Goal: Information Seeking & Learning: Compare options

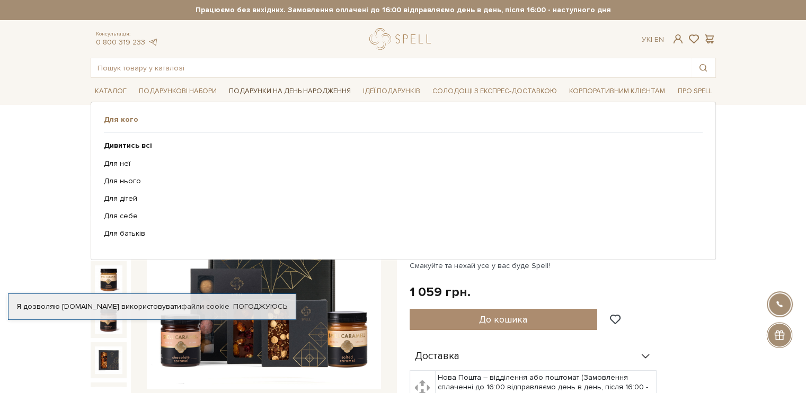
click at [294, 91] on link "Подарунки на День народження" at bounding box center [290, 91] width 130 height 16
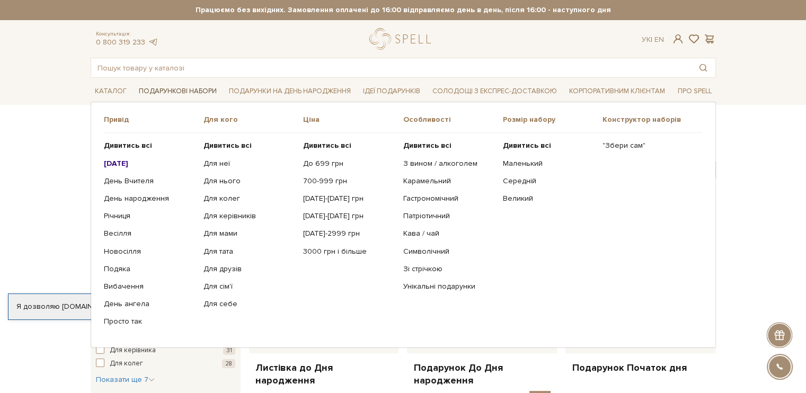
click at [166, 87] on link "Подарункові набори" at bounding box center [178, 91] width 86 height 16
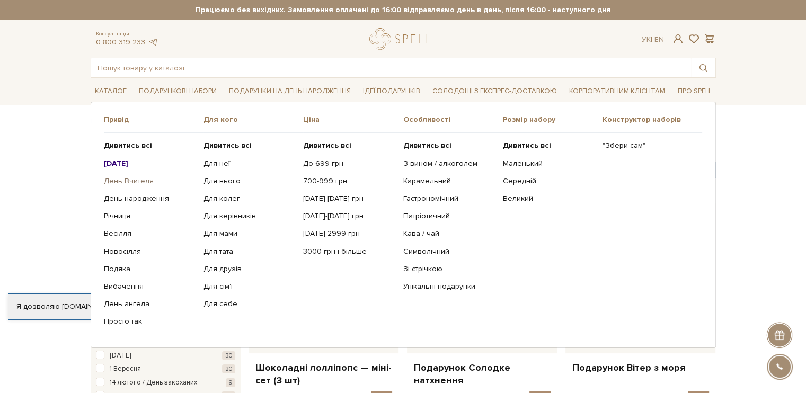
click at [123, 180] on link "День Вчителя" at bounding box center [150, 182] width 92 height 10
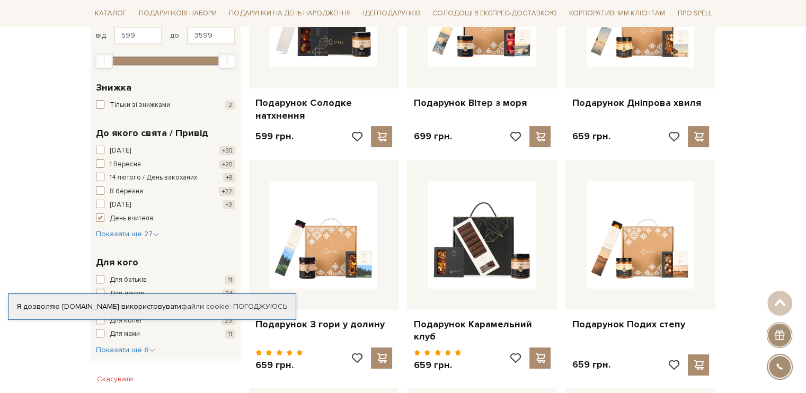
scroll to position [318, 0]
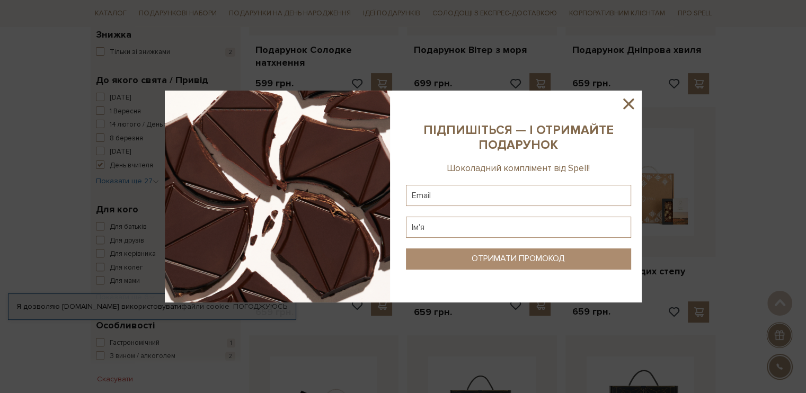
click at [630, 102] on icon at bounding box center [629, 104] width 11 height 11
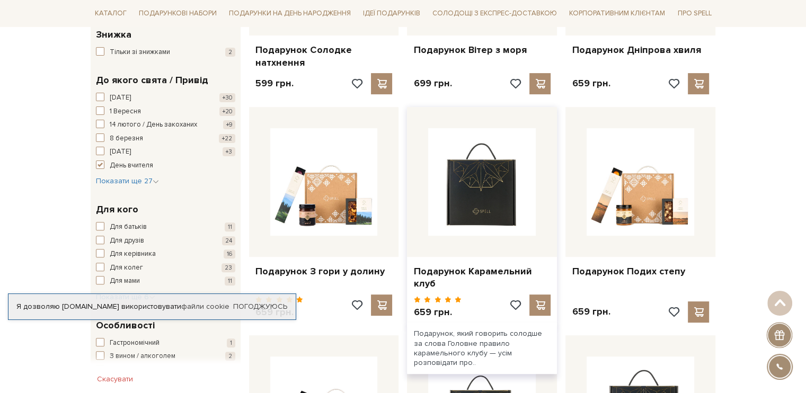
click at [497, 210] on img at bounding box center [482, 182] width 108 height 108
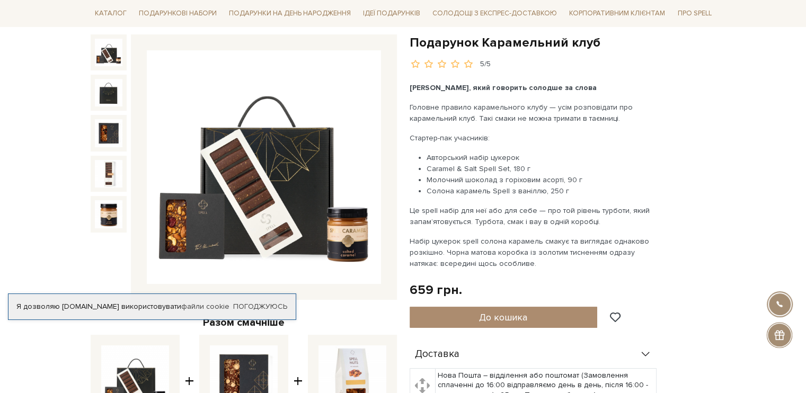
scroll to position [106, 0]
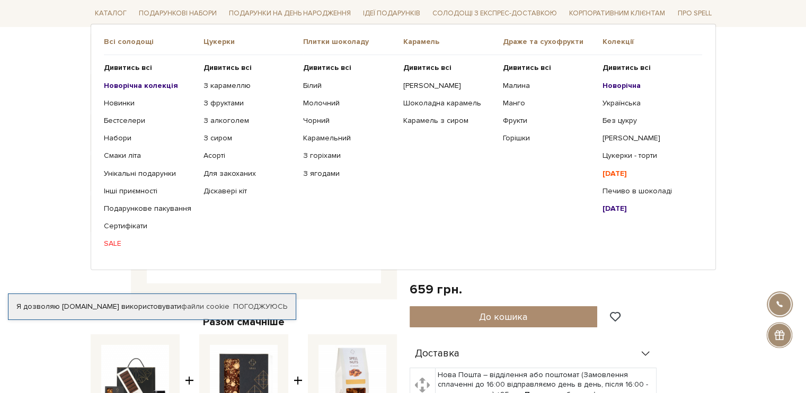
click at [129, 88] on ul "Дивитись всі Новорічна колекція Новинки Бестселери Набори SALE" at bounding box center [154, 155] width 100 height 201
drag, startPoint x: 129, startPoint y: 86, endPoint x: 107, endPoint y: 9, distance: 80.7
click at [107, 9] on link "Каталог" at bounding box center [111, 13] width 40 height 16
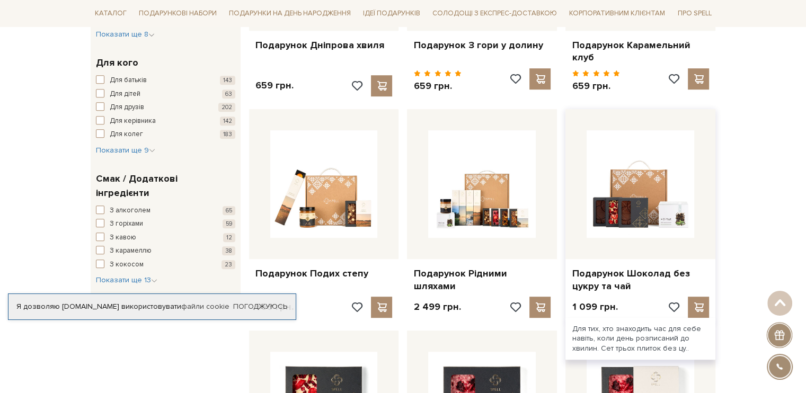
scroll to position [583, 0]
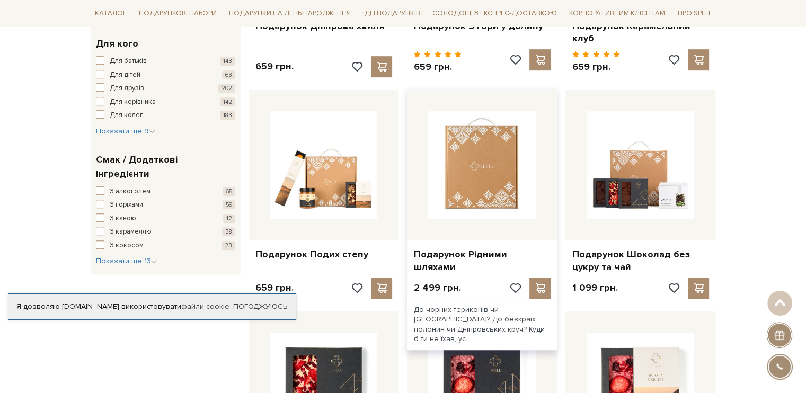
click at [494, 180] on img at bounding box center [482, 165] width 108 height 108
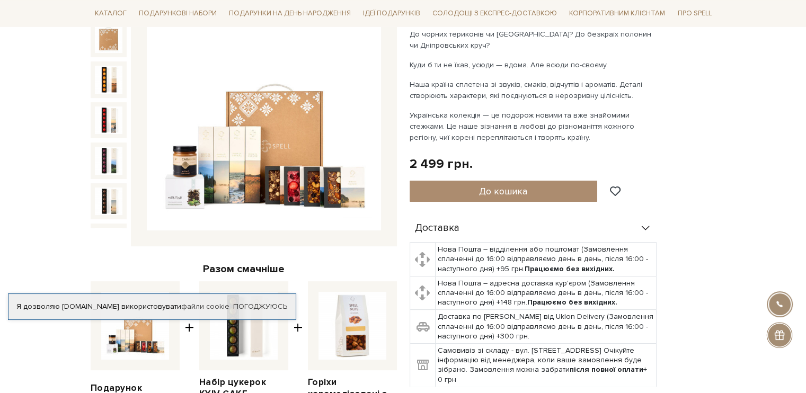
click at [288, 185] on img at bounding box center [264, 114] width 234 height 234
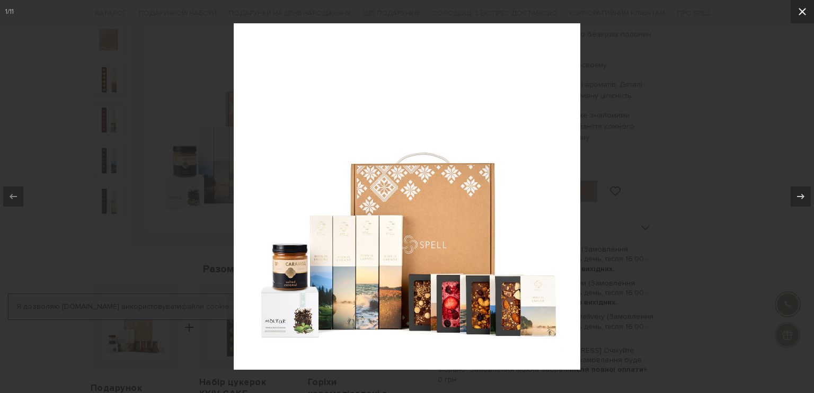
click at [802, 11] on icon at bounding box center [802, 11] width 7 height 7
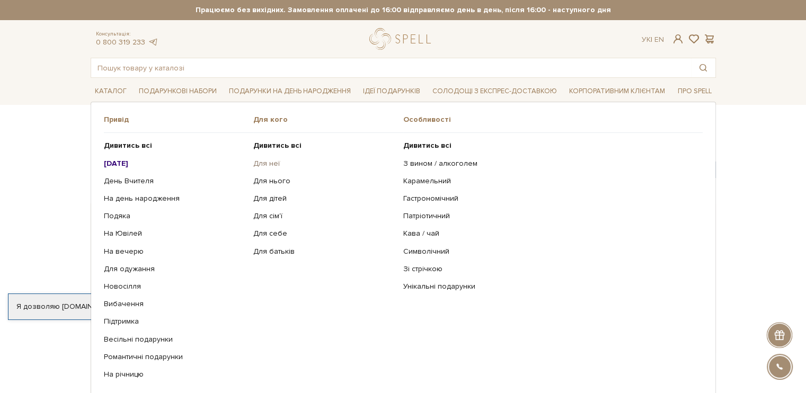
click at [267, 165] on link "Для неї" at bounding box center [324, 164] width 142 height 10
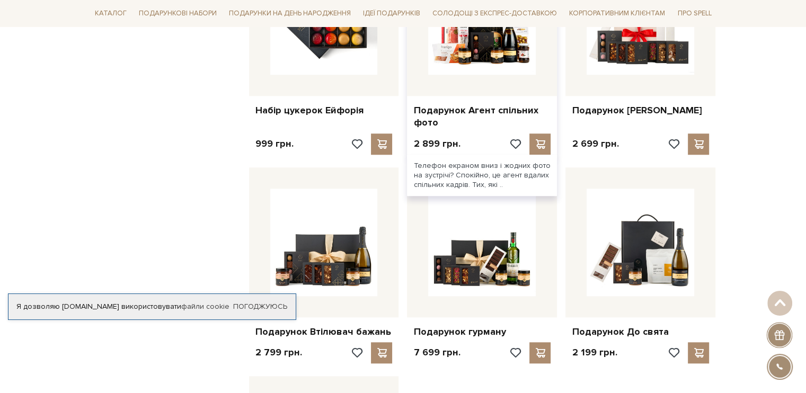
scroll to position [1007, 0]
